Goal: Find specific page/section: Find specific page/section

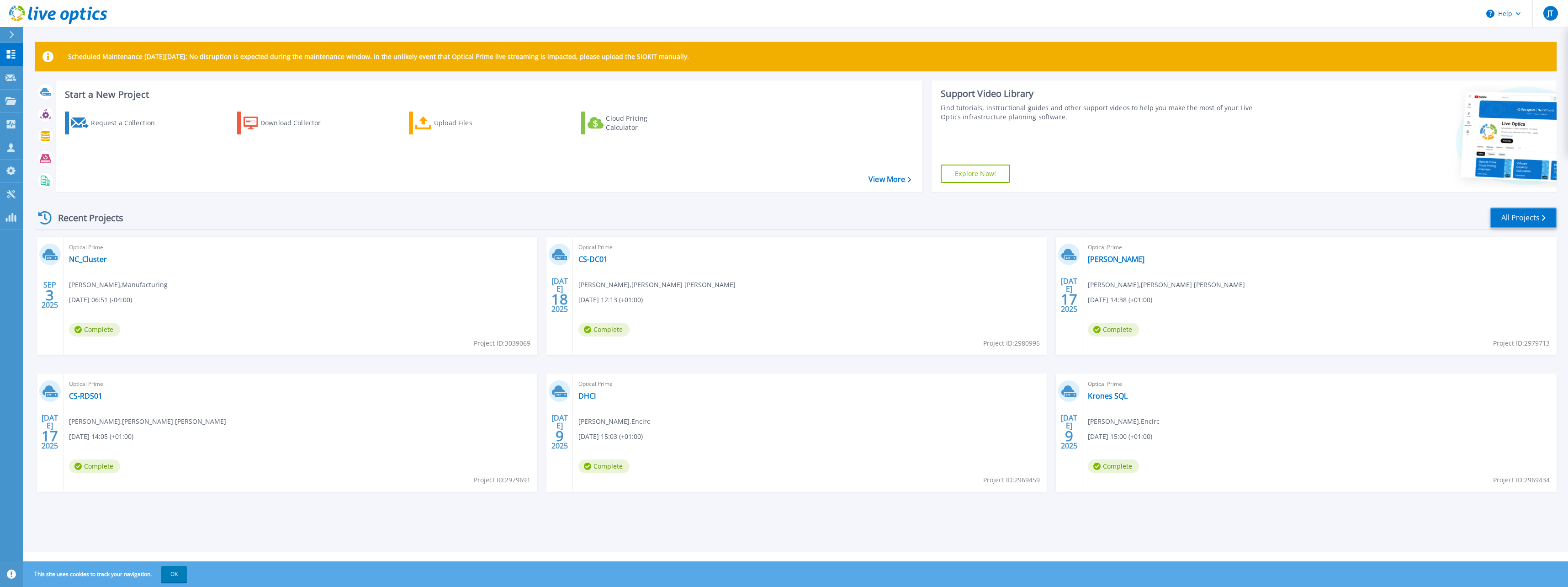
click at [1510, 217] on link "All Projects" at bounding box center [1523, 218] width 66 height 21
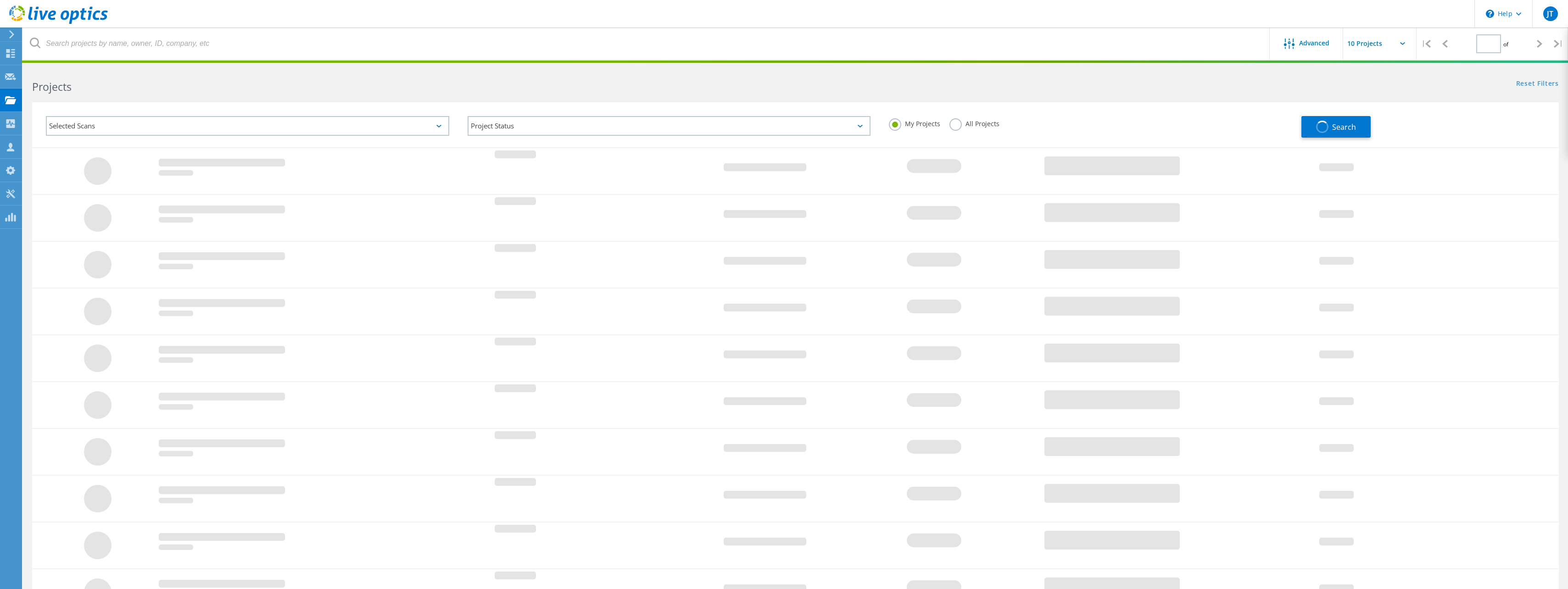
type input "1"
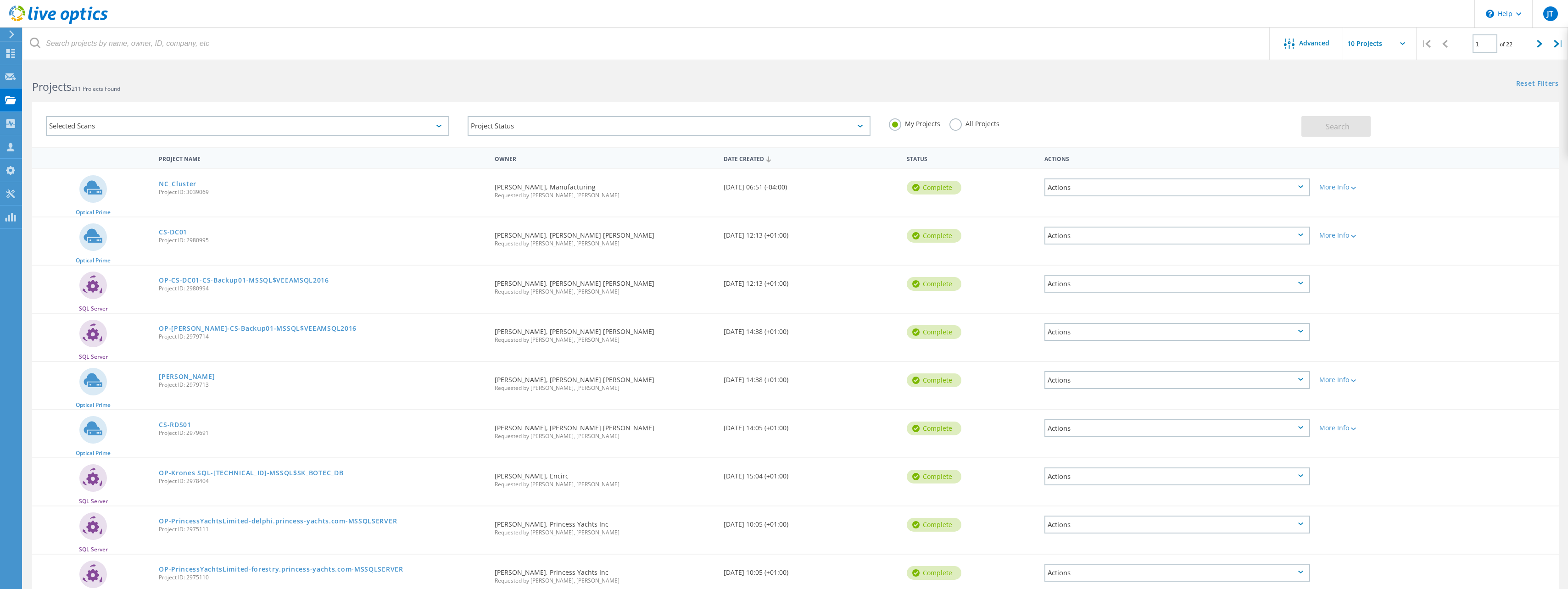
click at [959, 122] on label "All Projects" at bounding box center [974, 123] width 50 height 9
click at [0, 0] on input "All Projects" at bounding box center [0, 0] width 0 height 0
click at [1316, 122] on button "Search" at bounding box center [1336, 126] width 69 height 21
